Goal: Use online tool/utility: Utilize a website feature to perform a specific function

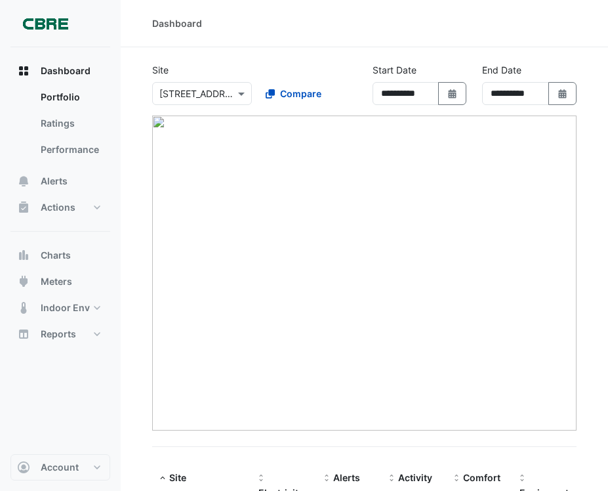
select select "***"
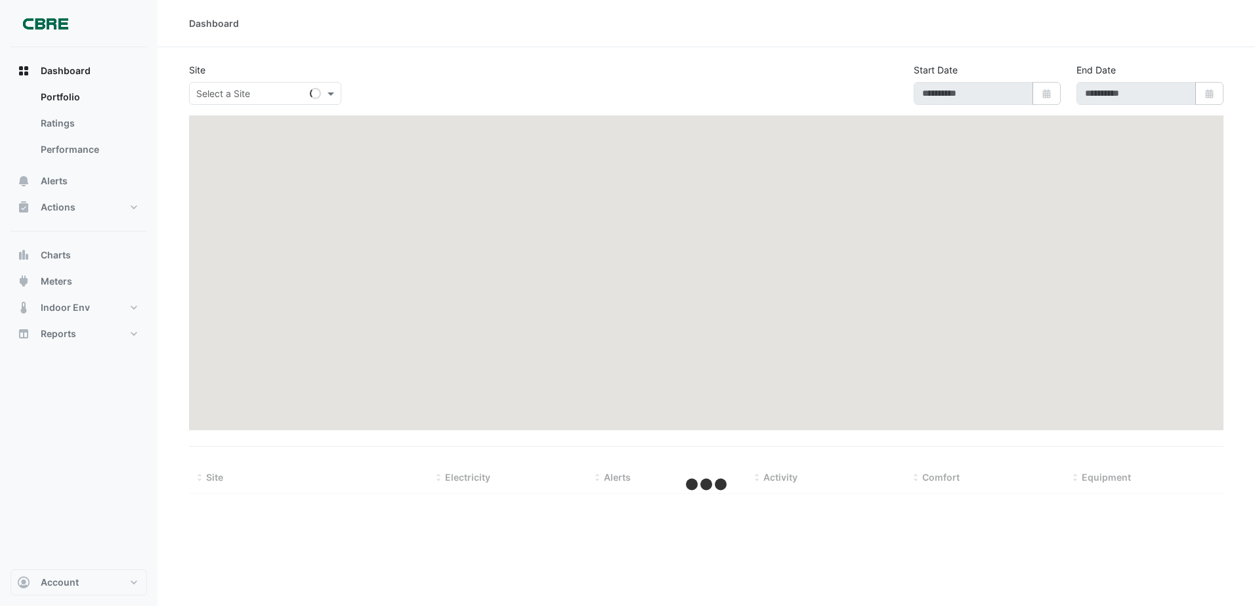
select select "***"
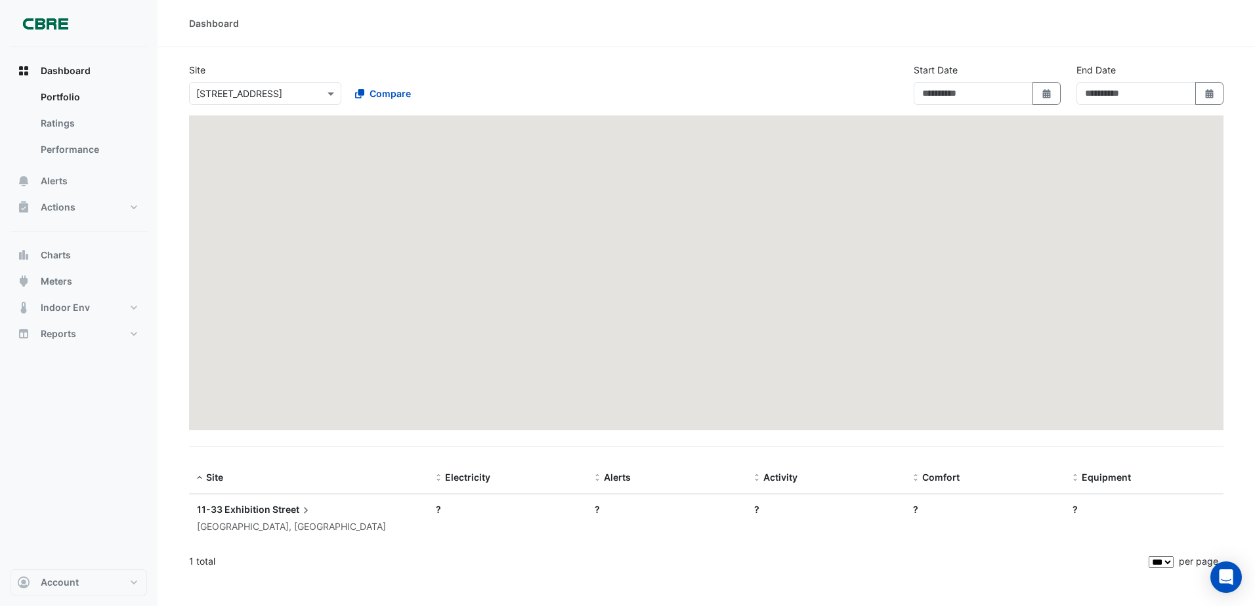
type input "**********"
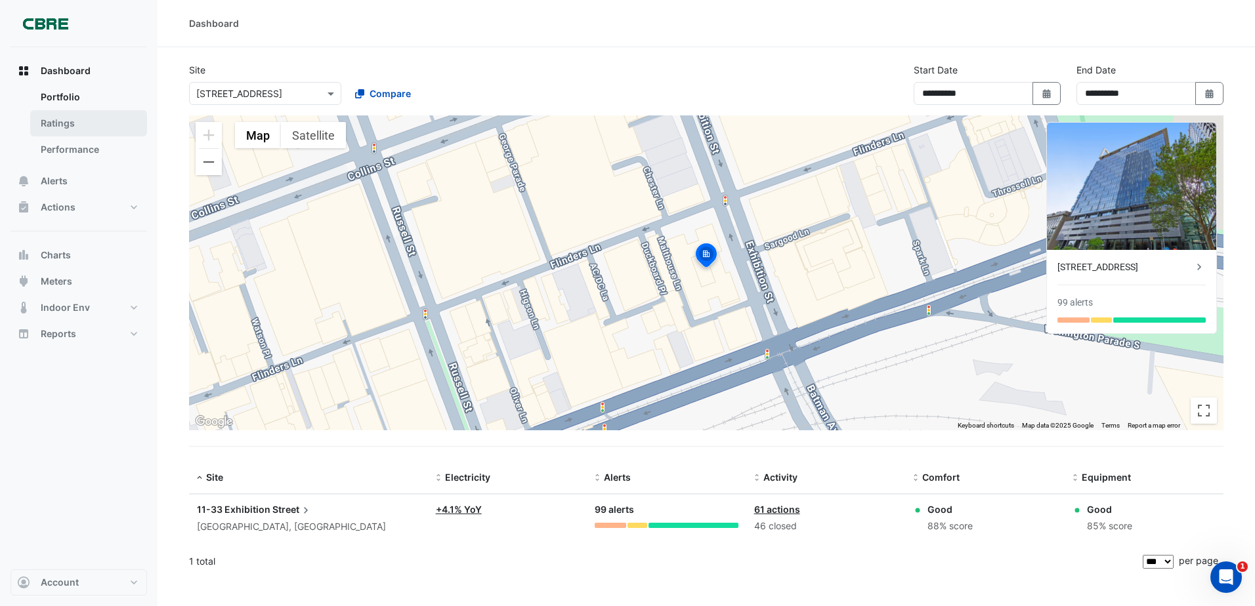
click at [83, 123] on link "Ratings" at bounding box center [88, 123] width 117 height 26
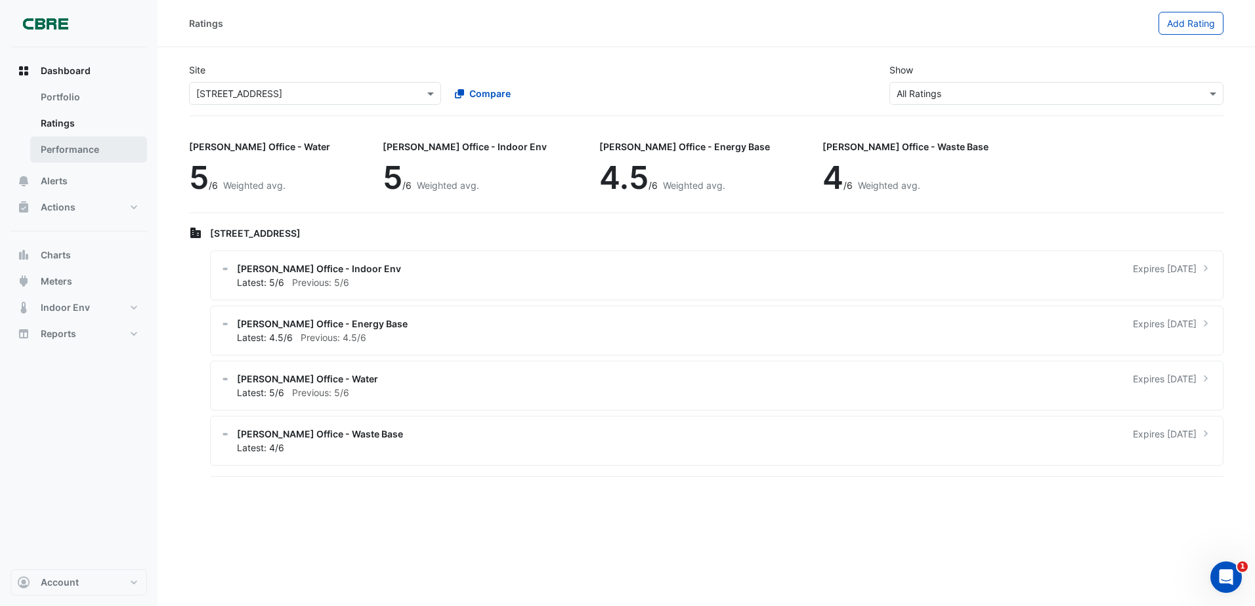
click at [133, 156] on link "Performance" at bounding box center [88, 150] width 117 height 26
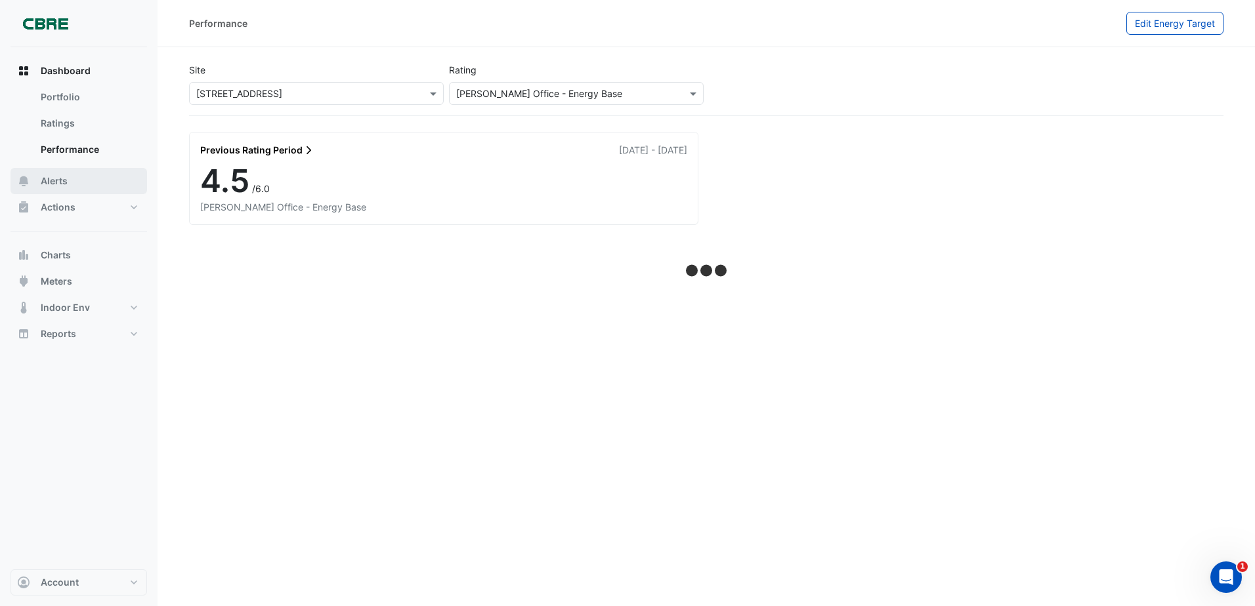
click at [101, 180] on button "Alerts" at bounding box center [79, 181] width 137 height 26
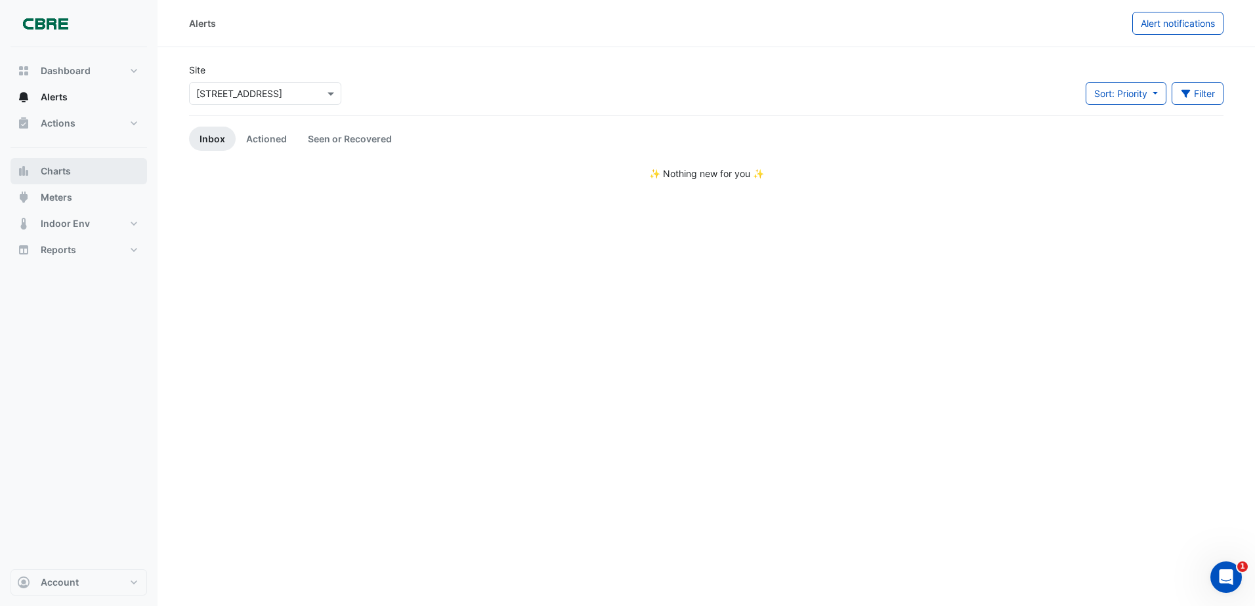
click at [78, 171] on button "Charts" at bounding box center [79, 171] width 137 height 26
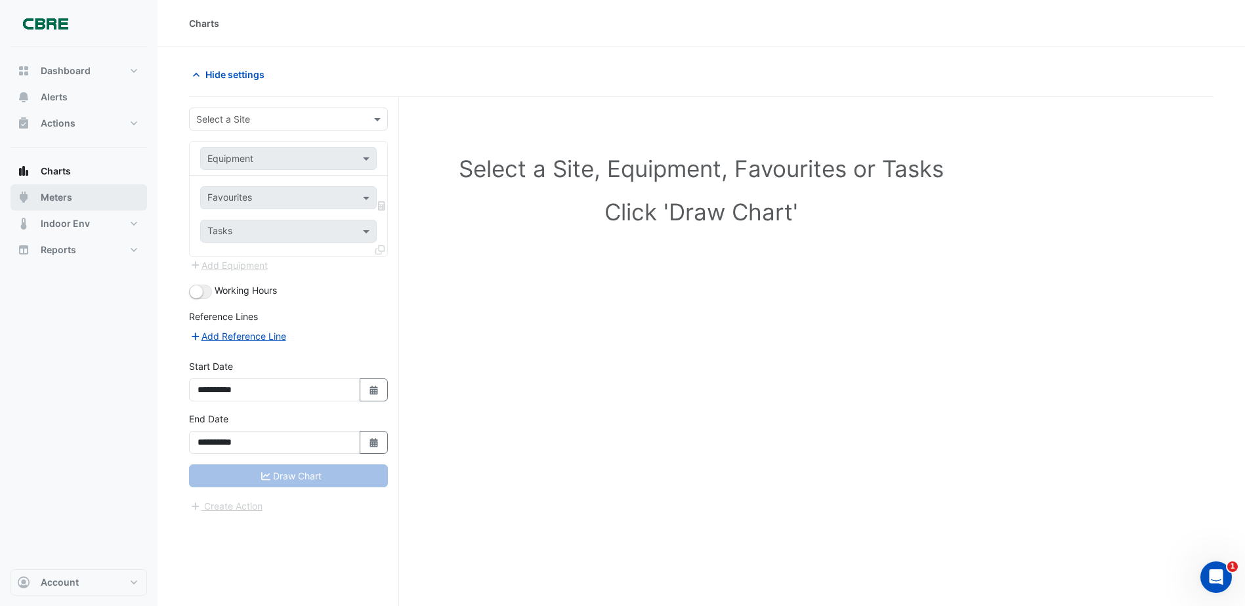
click at [76, 184] on button "Meters" at bounding box center [79, 197] width 137 height 26
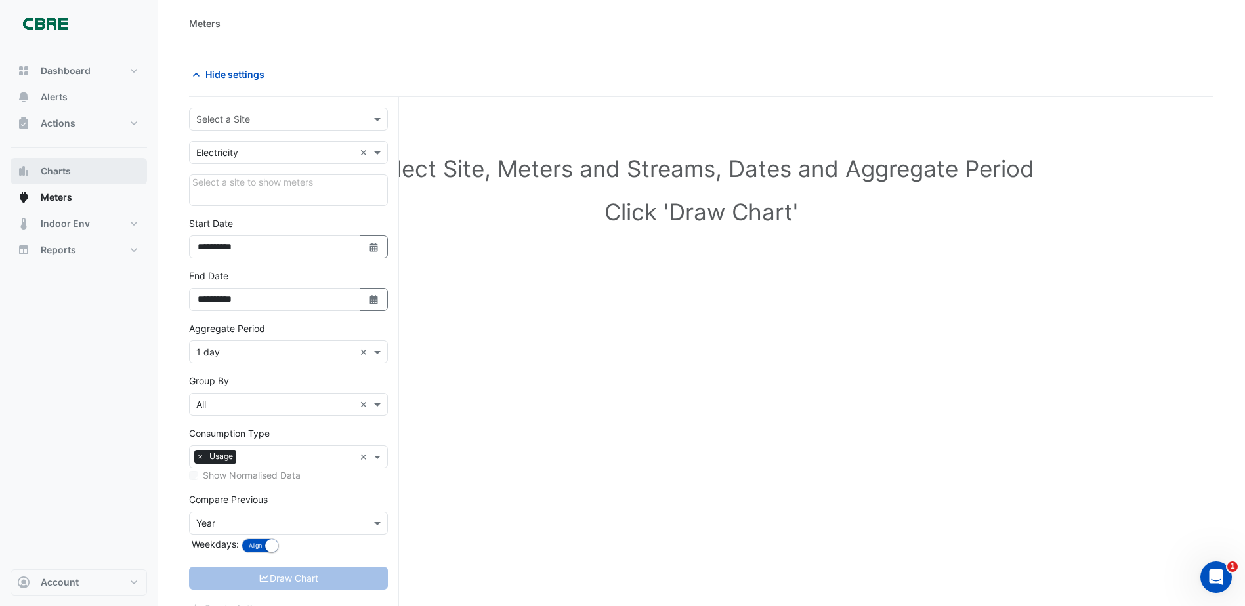
click at [77, 177] on button "Charts" at bounding box center [79, 171] width 137 height 26
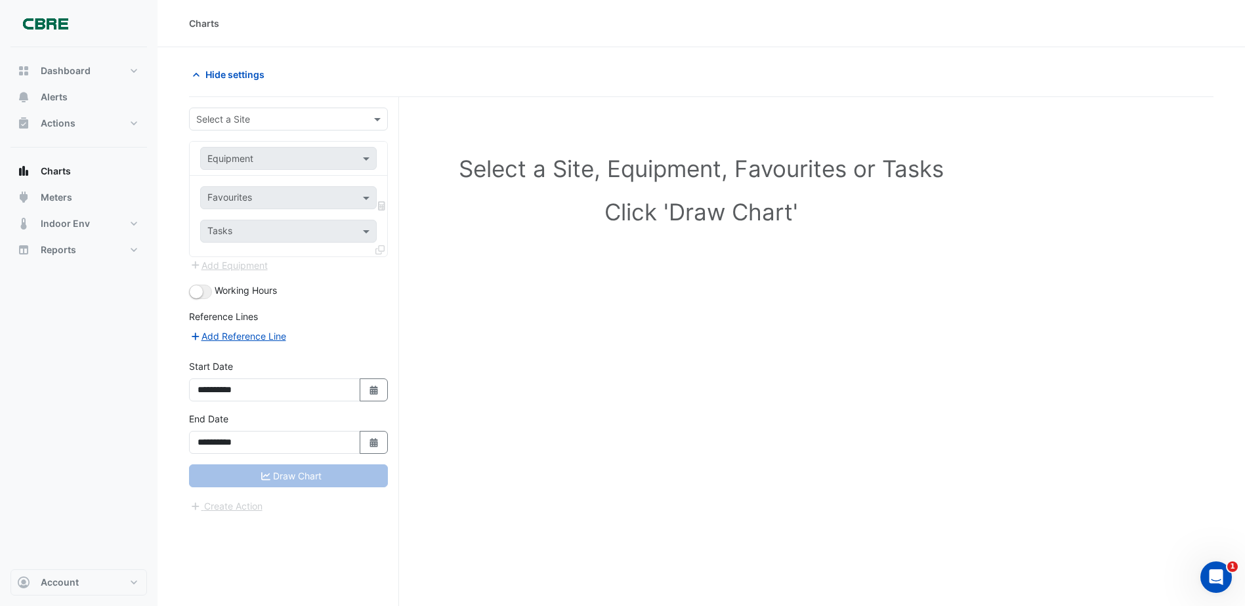
click at [361, 120] on div at bounding box center [289, 119] width 198 height 15
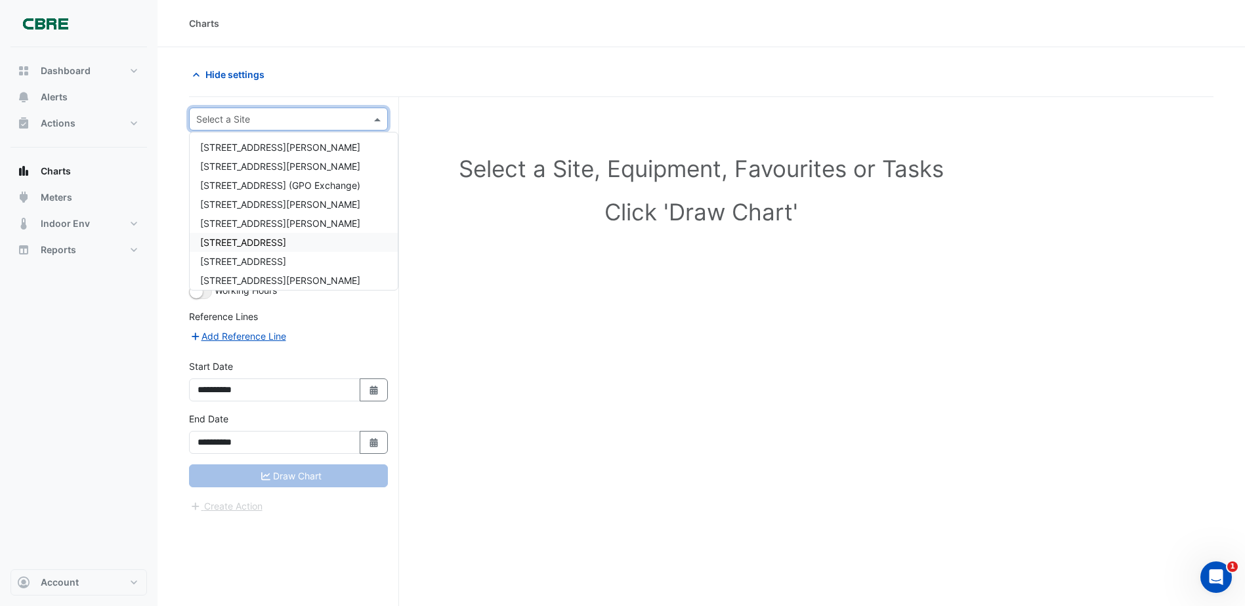
click at [333, 240] on div "[STREET_ADDRESS]" at bounding box center [294, 242] width 208 height 19
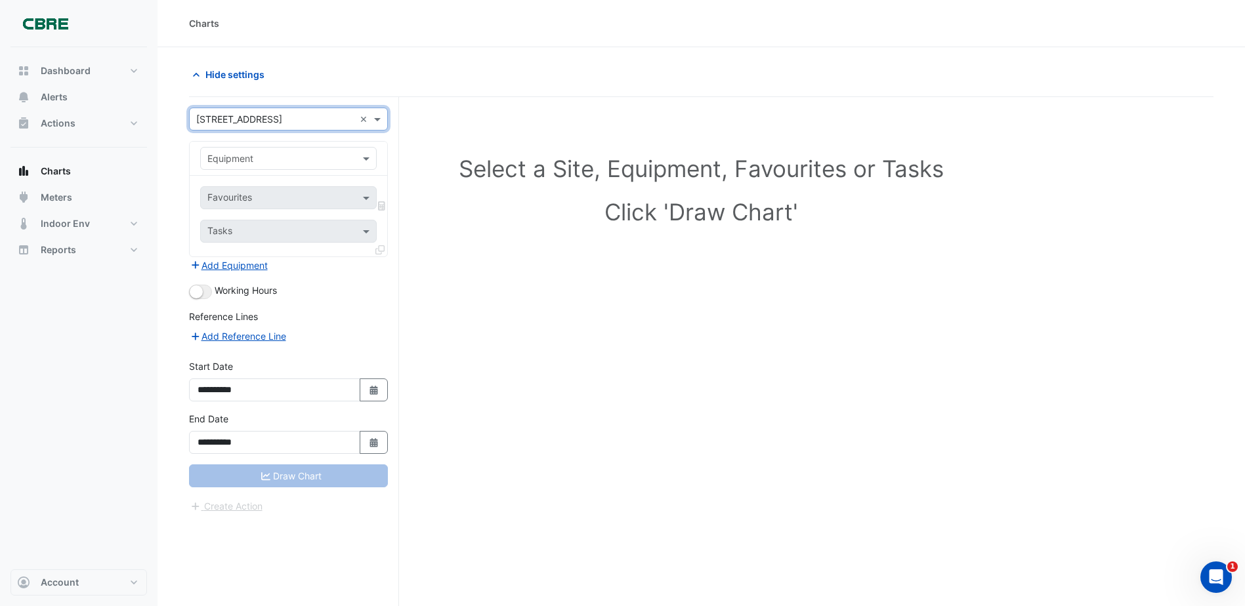
click at [300, 163] on input "text" at bounding box center [275, 159] width 136 height 14
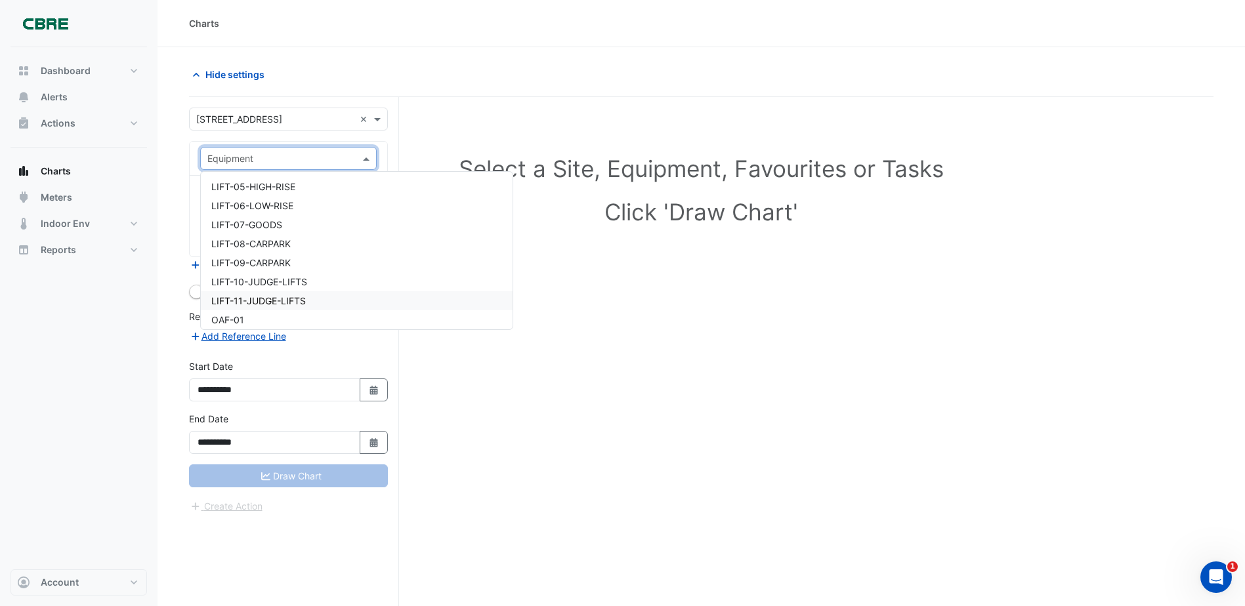
scroll to position [1851, 0]
click at [339, 261] on div "LIFT-07-GOODS" at bounding box center [357, 257] width 312 height 19
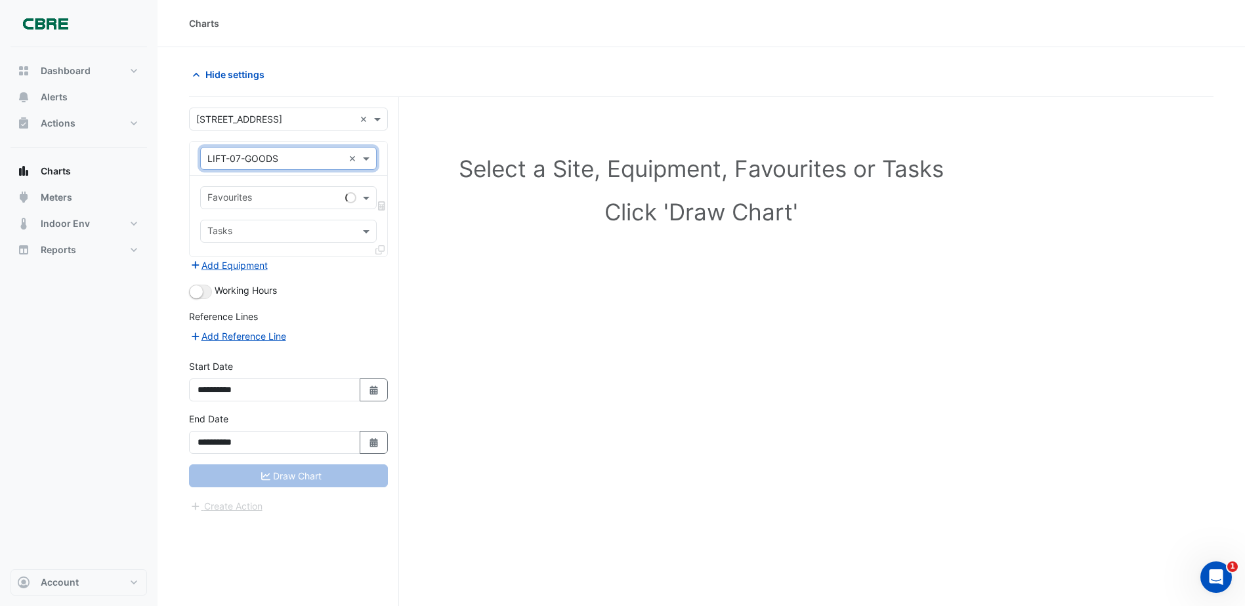
click at [342, 197] on div "Favourites" at bounding box center [288, 197] width 177 height 23
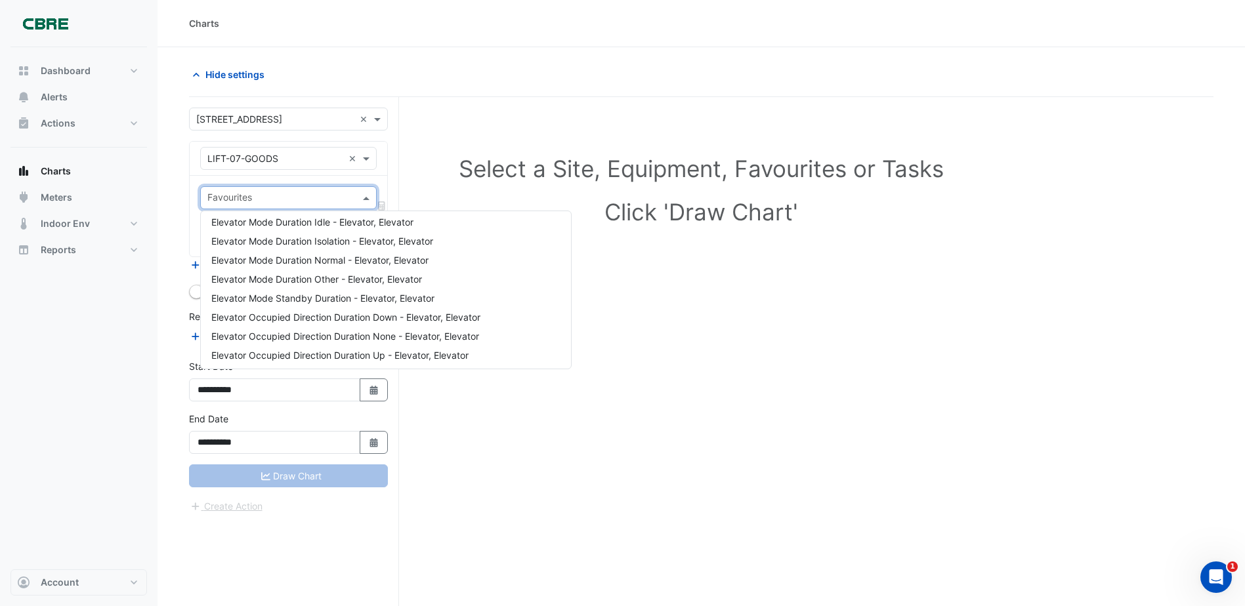
scroll to position [0, 0]
click at [422, 224] on div "Elevator Availability Vendor - Elevator, Elevator" at bounding box center [386, 226] width 370 height 19
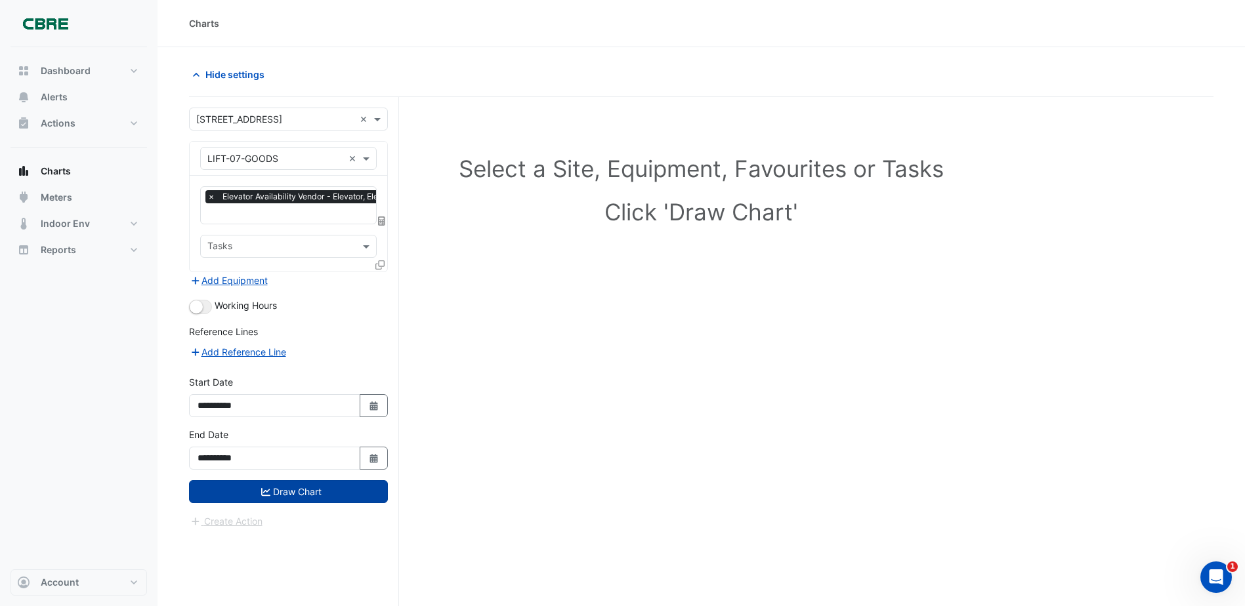
click at [335, 482] on button "Draw Chart" at bounding box center [288, 491] width 199 height 23
